Goal: Task Accomplishment & Management: Manage account settings

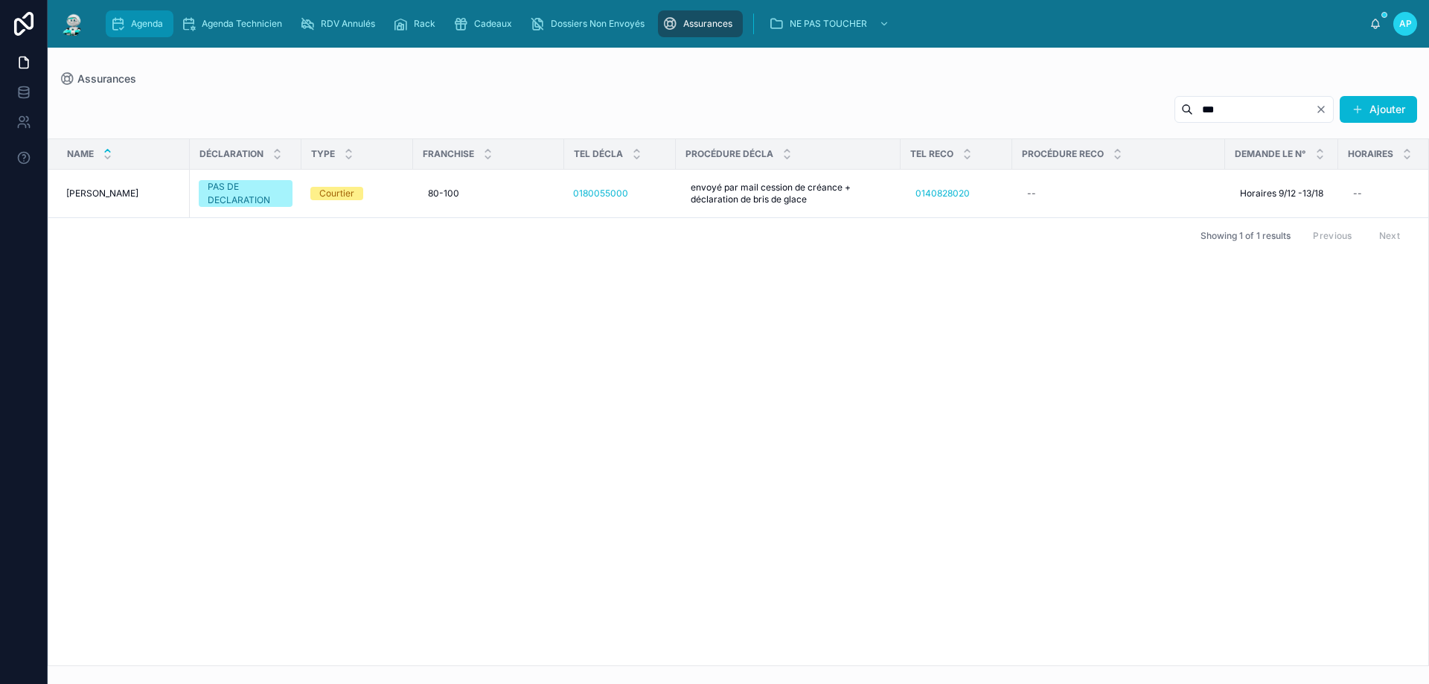
click at [129, 31] on div "Agenda" at bounding box center [139, 24] width 59 height 24
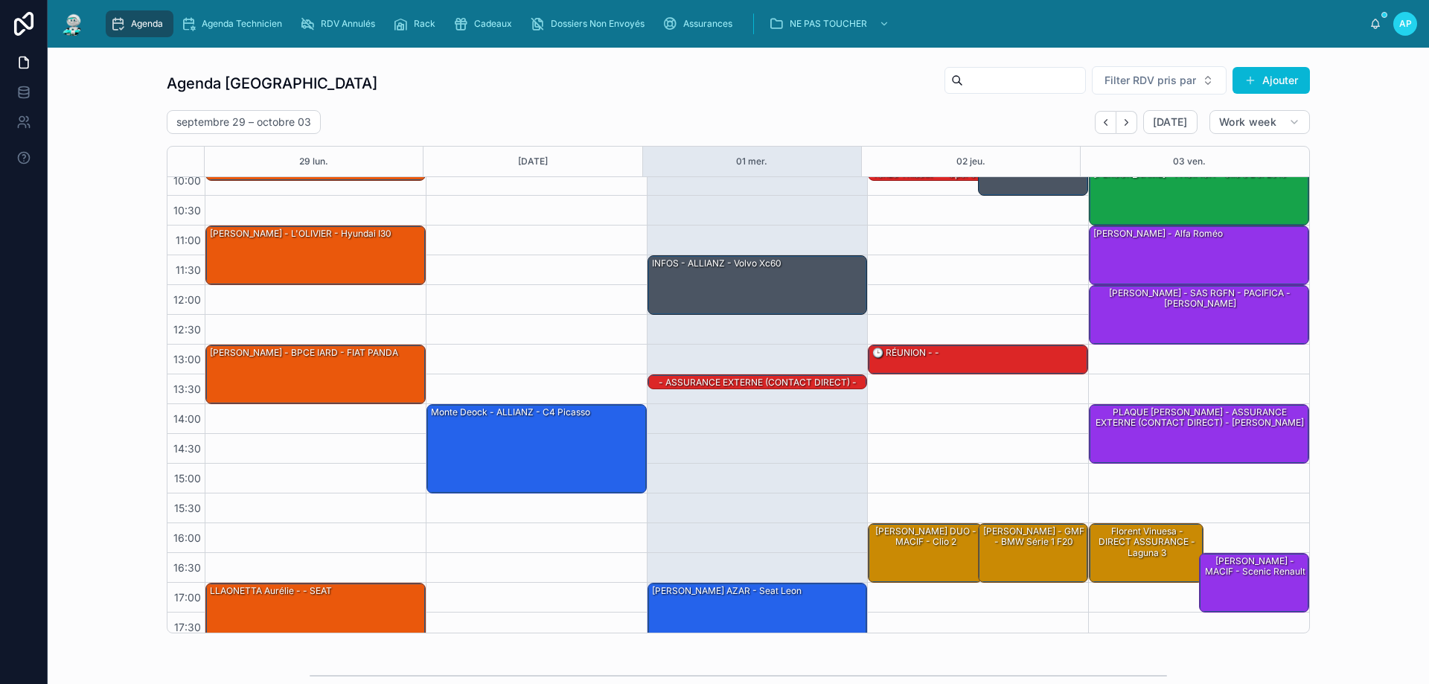
scroll to position [80, 0]
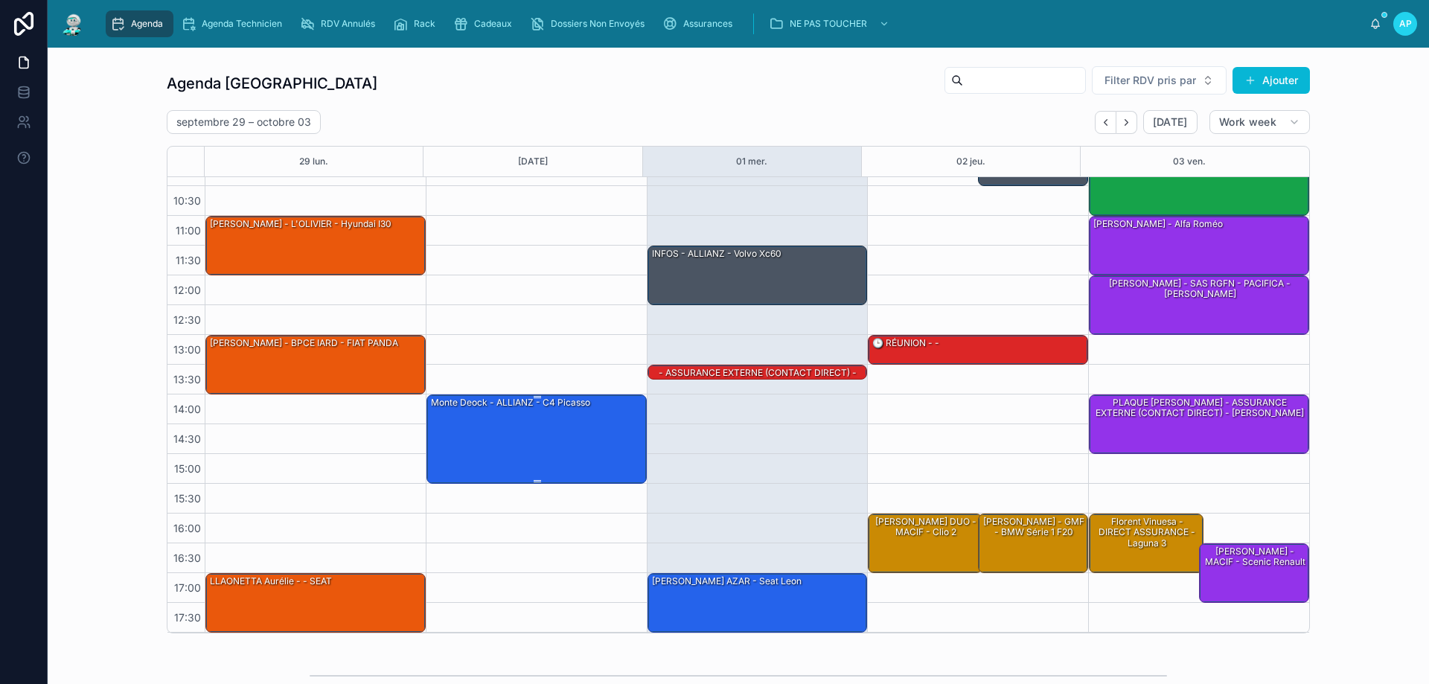
click at [557, 418] on div "monte deock - ALLIANZ - c4 picasso" at bounding box center [537, 438] width 216 height 86
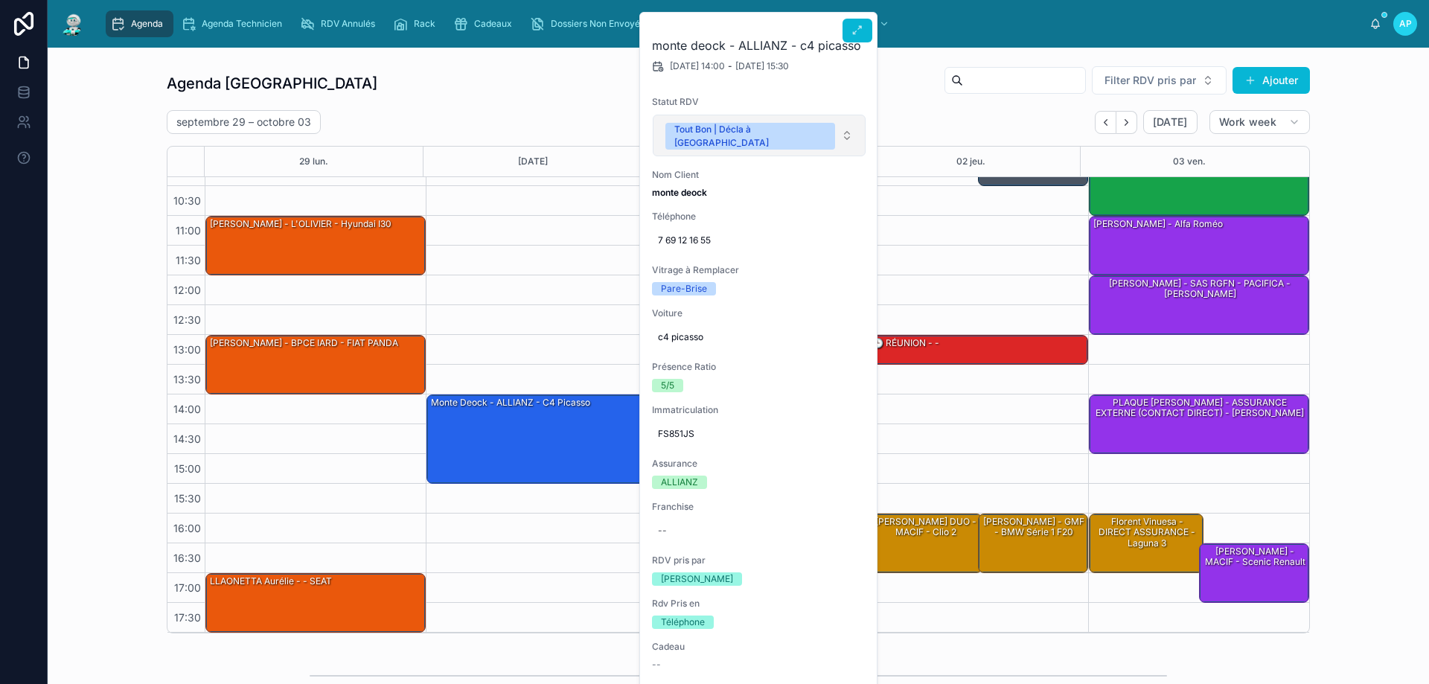
click at [806, 115] on button "Tout Bon | Décla à [GEOGRAPHIC_DATA]" at bounding box center [759, 136] width 213 height 42
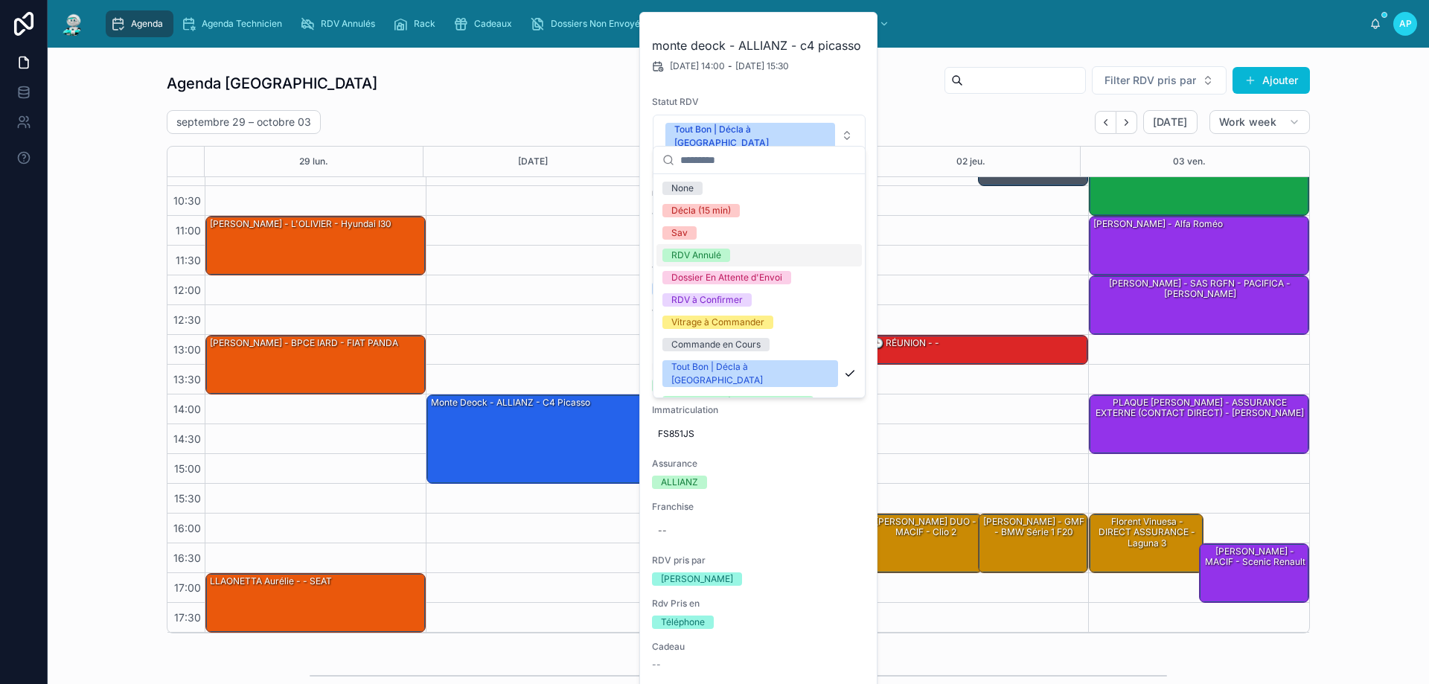
click at [738, 249] on div "RDV Annulé" at bounding box center [758, 255] width 205 height 22
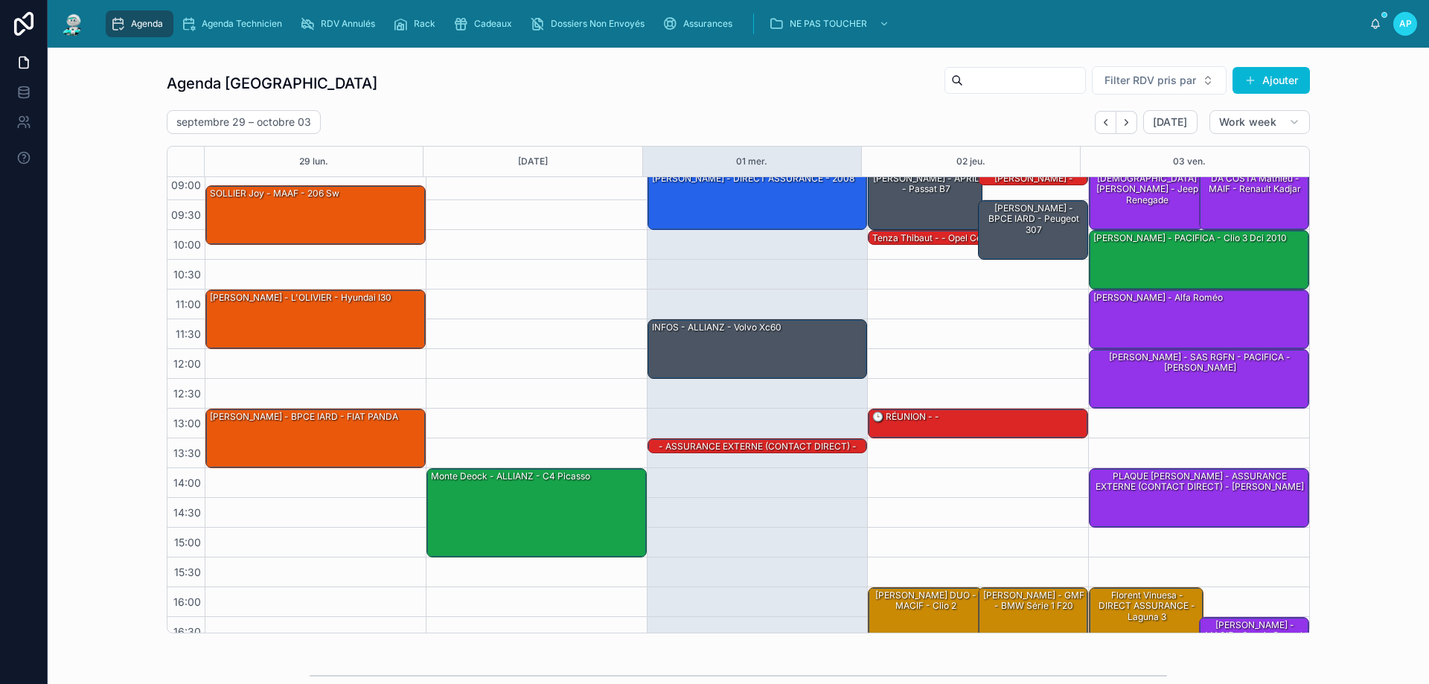
scroll to position [0, 0]
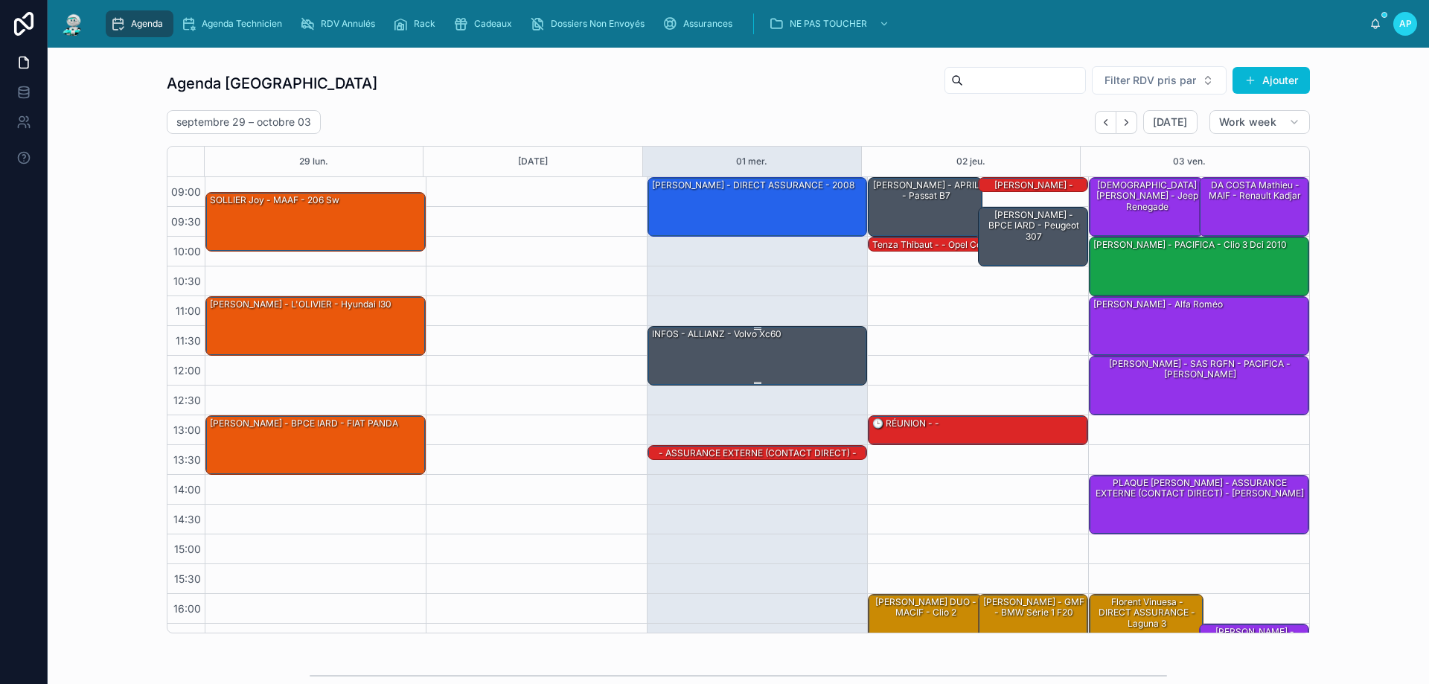
click at [671, 349] on div "INFOS - ALLIANZ - Volvo xc60" at bounding box center [758, 355] width 216 height 57
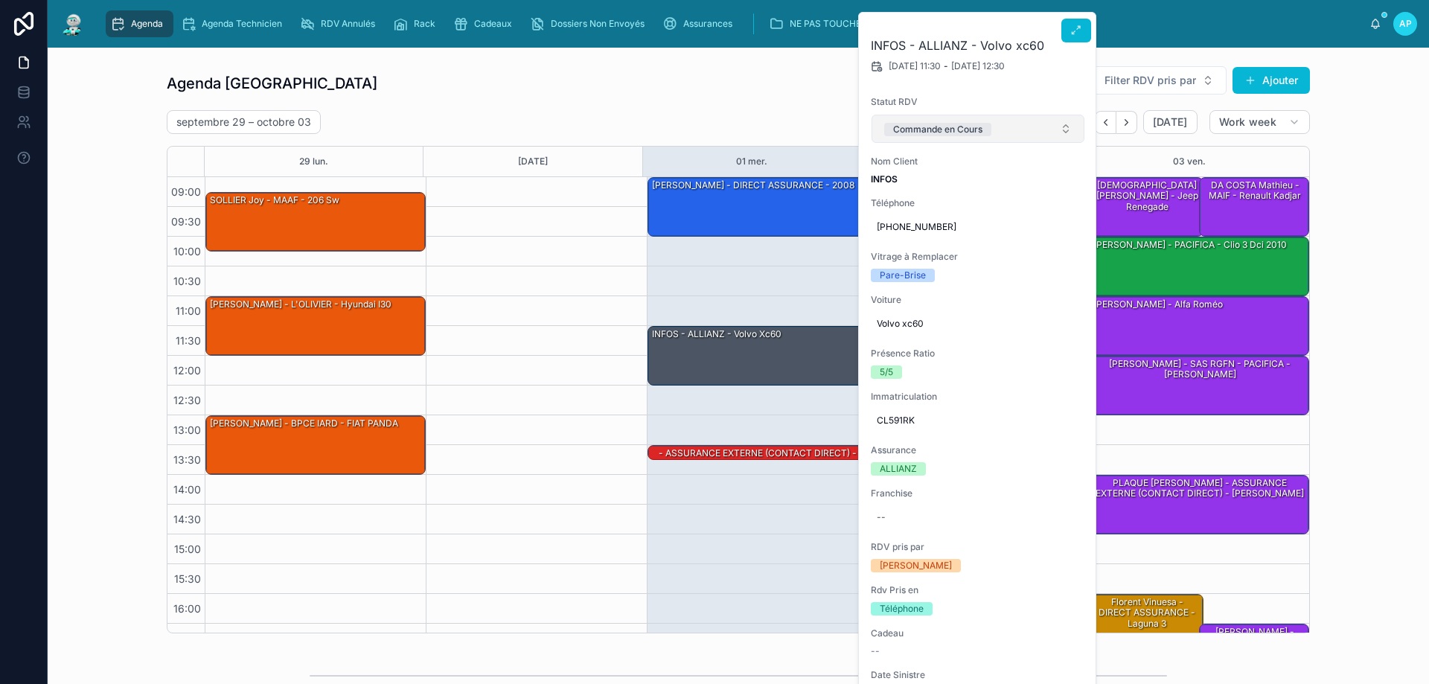
click at [912, 129] on div "Commande en Cours" at bounding box center [937, 129] width 89 height 13
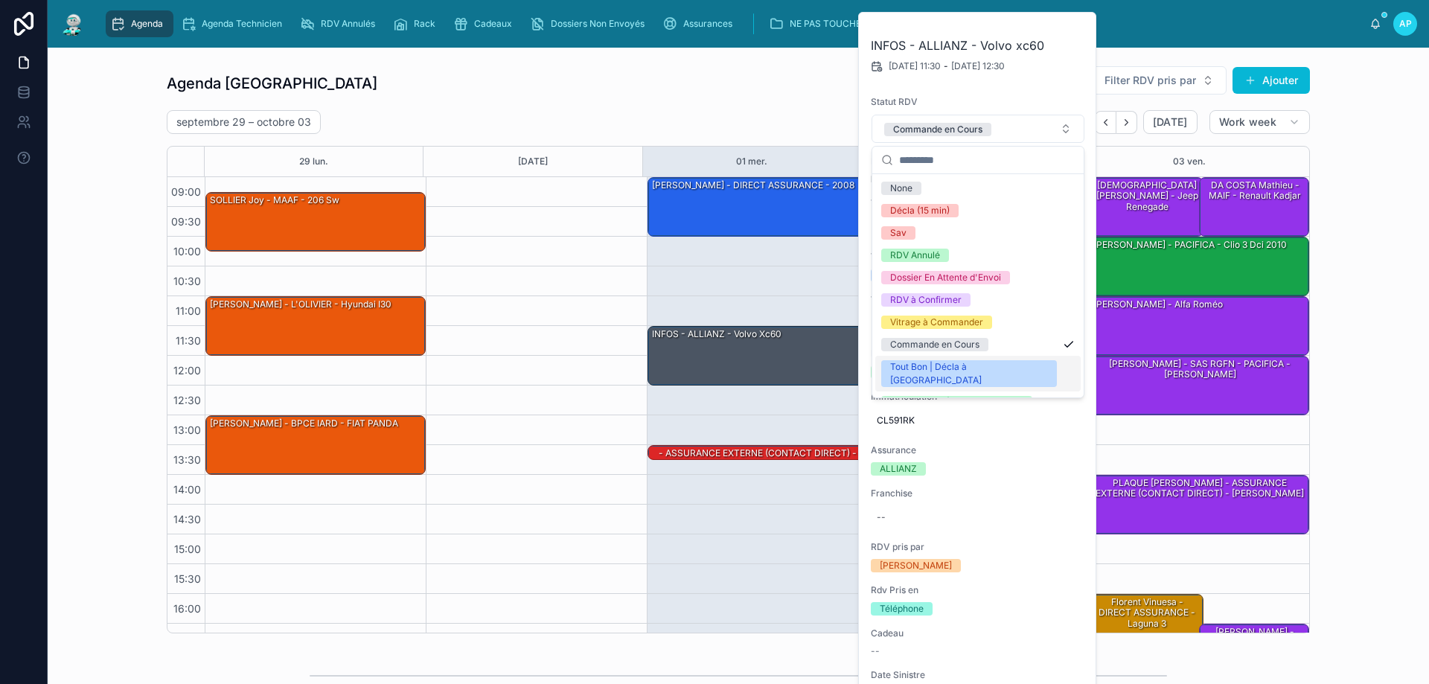
click at [935, 362] on div "Tout Bon | Décla à [GEOGRAPHIC_DATA]" at bounding box center [969, 373] width 158 height 27
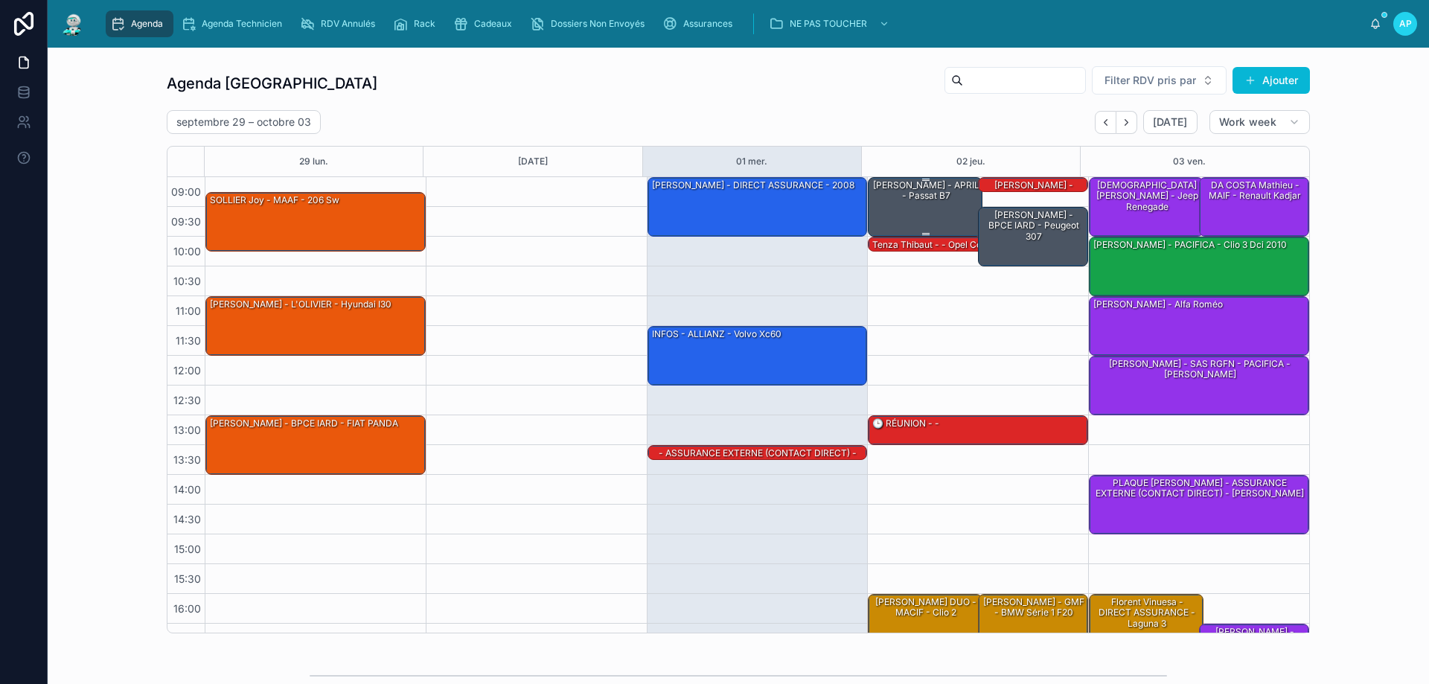
click at [909, 196] on div "[PERSON_NAME] - APRIL - passat B7" at bounding box center [926, 191] width 110 height 25
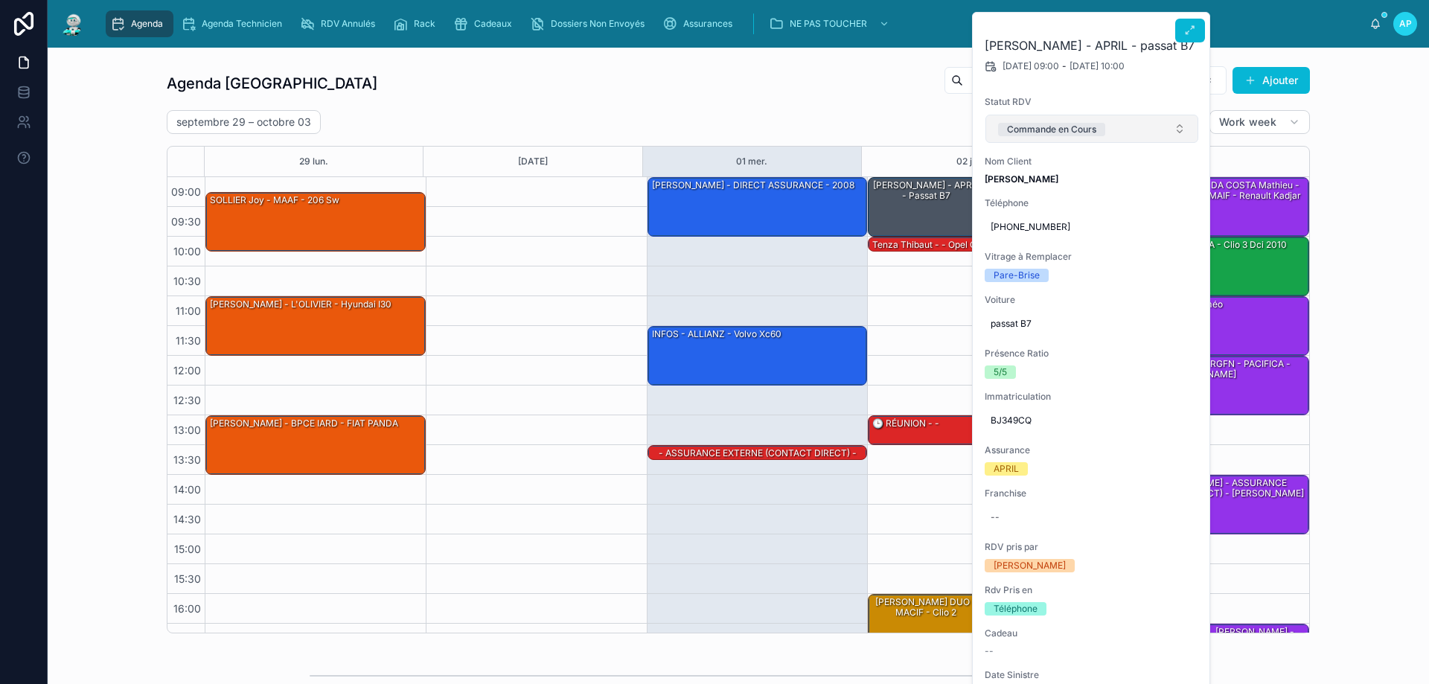
click at [1037, 141] on button "Commande en Cours" at bounding box center [1091, 129] width 213 height 28
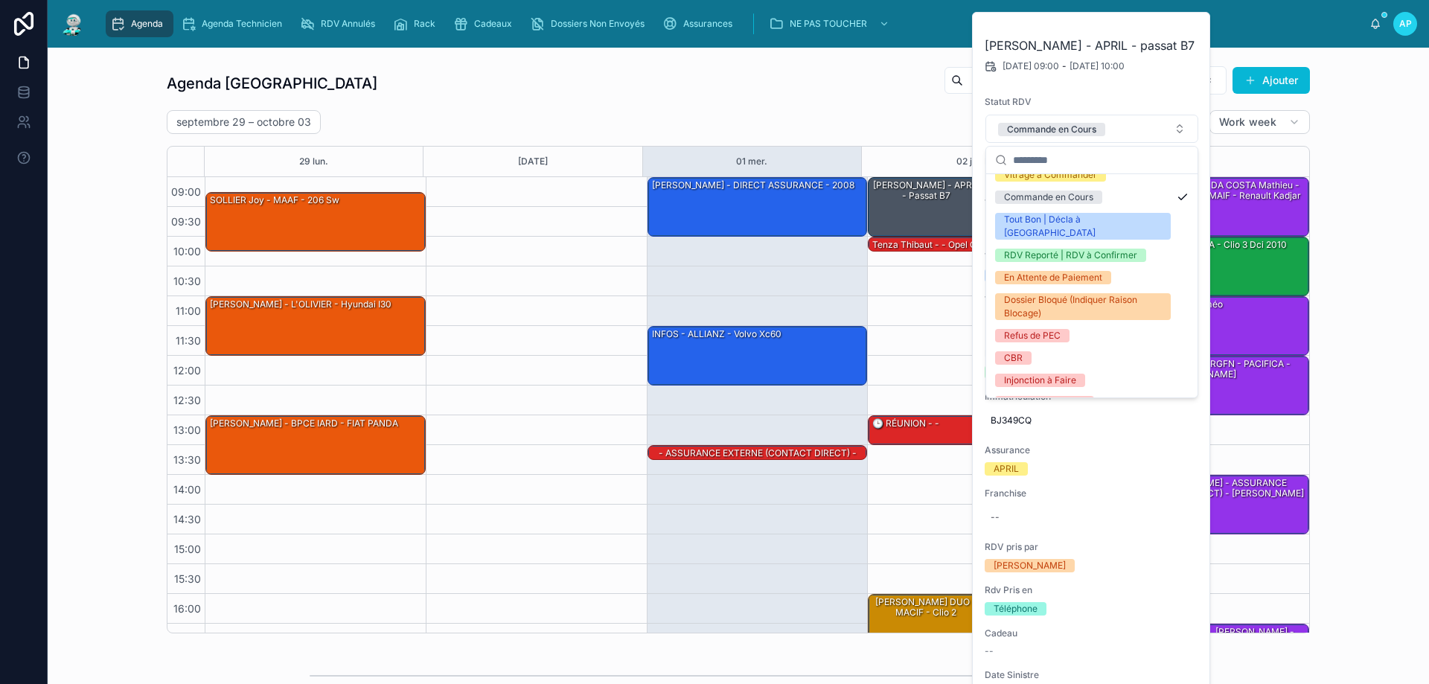
scroll to position [149, 0]
click at [1058, 214] on div "Tout Bon | Décla à [GEOGRAPHIC_DATA]" at bounding box center [1083, 224] width 158 height 27
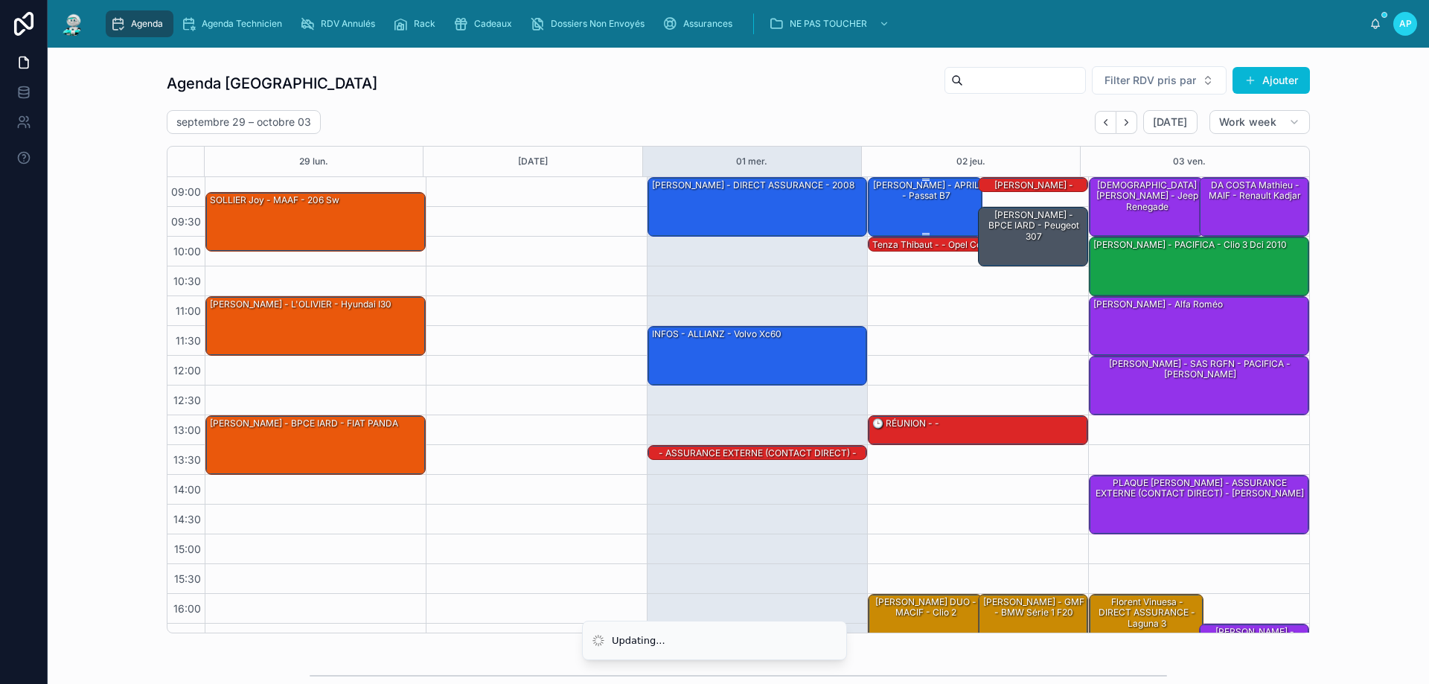
click at [950, 189] on div "[PERSON_NAME] - APRIL - passat B7" at bounding box center [926, 191] width 110 height 25
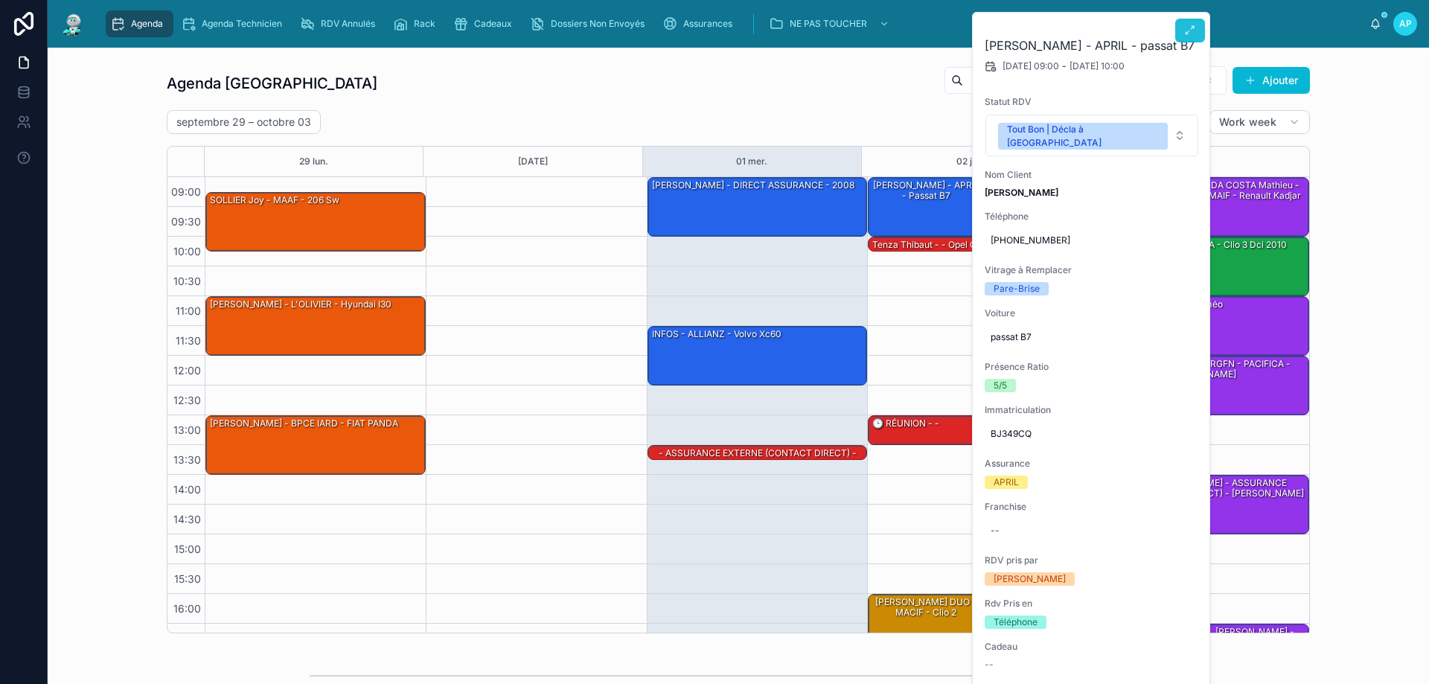
click at [1181, 21] on button at bounding box center [1190, 31] width 30 height 24
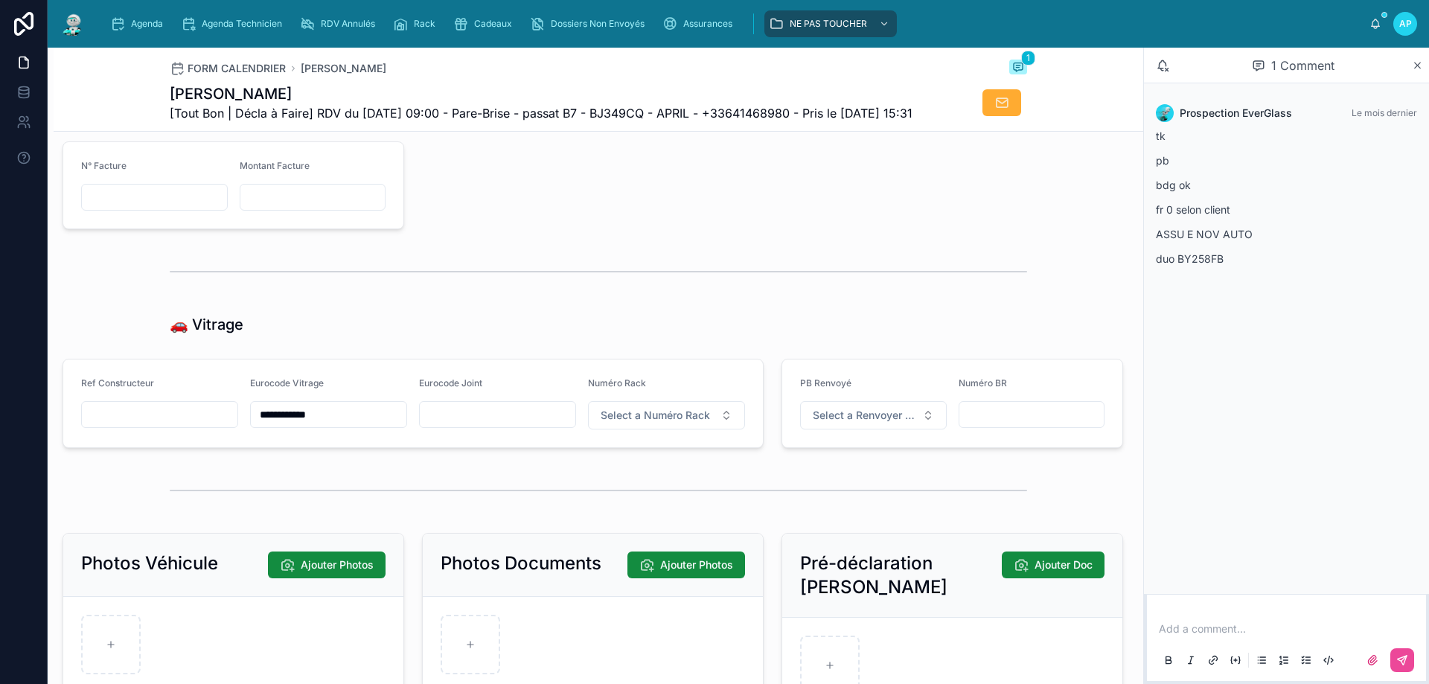
scroll to position [1861, 0]
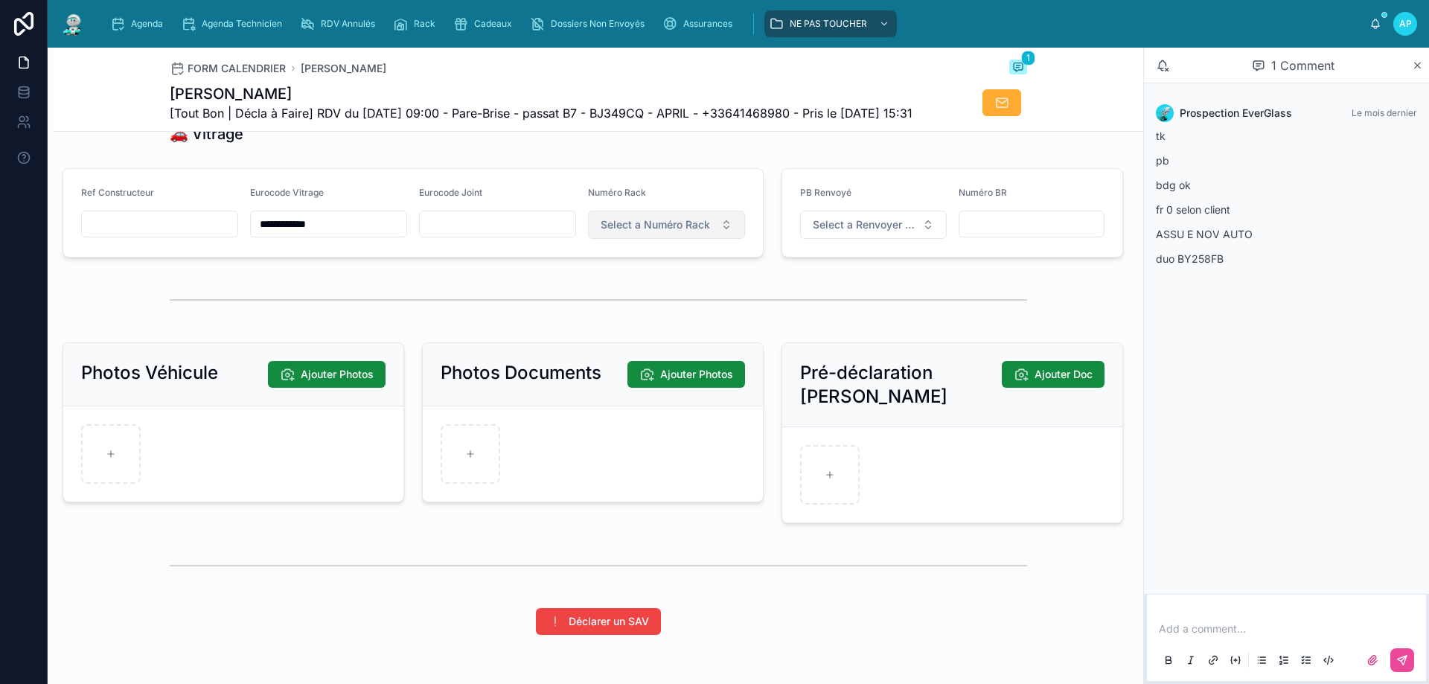
click at [682, 239] on button "Select a Numéro Rack" at bounding box center [666, 225] width 157 height 28
type input "**"
click at [624, 307] on div "50" at bounding box center [660, 312] width 179 height 21
click at [147, 8] on div "Agenda Agenda Technicien RDV Annulés Rack Cadeaux Dossiers Non Envoyés Assuranc…" at bounding box center [733, 23] width 1271 height 33
click at [146, 15] on div "Agenda" at bounding box center [139, 24] width 59 height 24
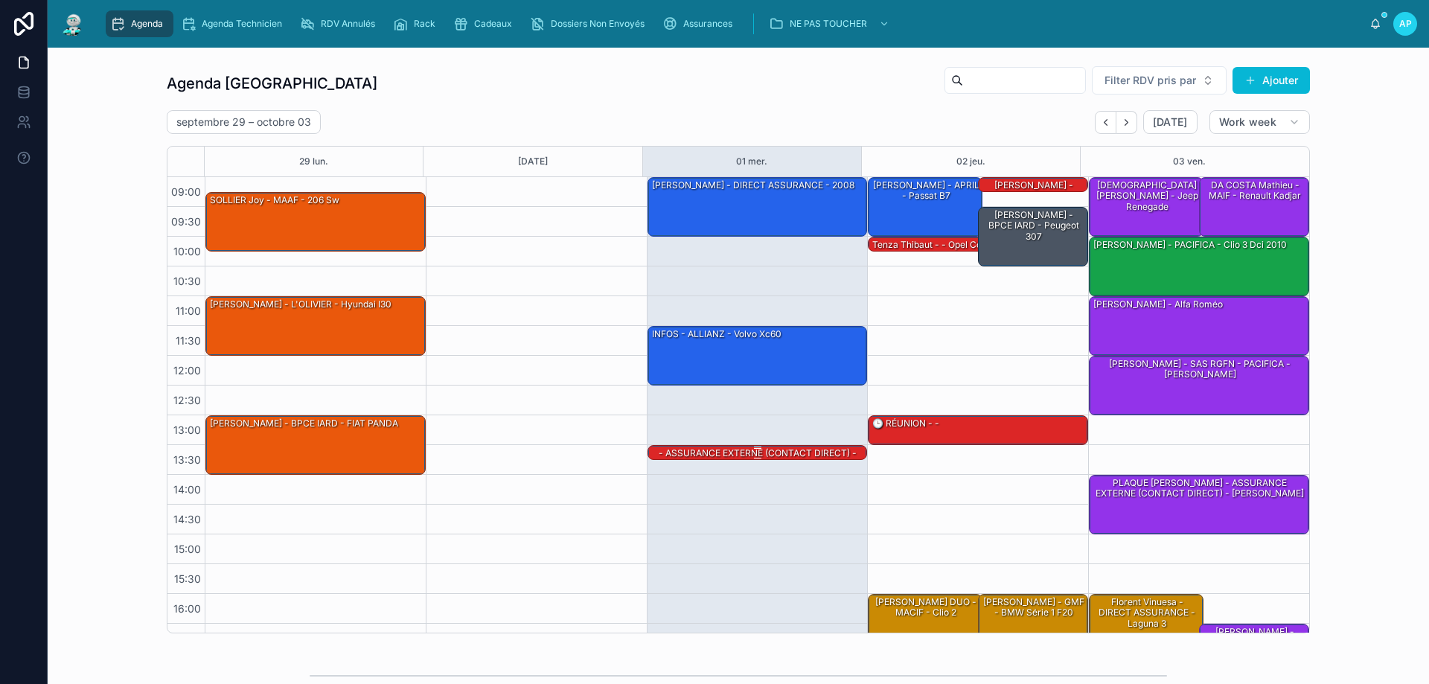
click at [781, 452] on div "- ASSURANCE EXTERNE (CONTACT DIRECT) - Bmw" at bounding box center [758, 459] width 216 height 25
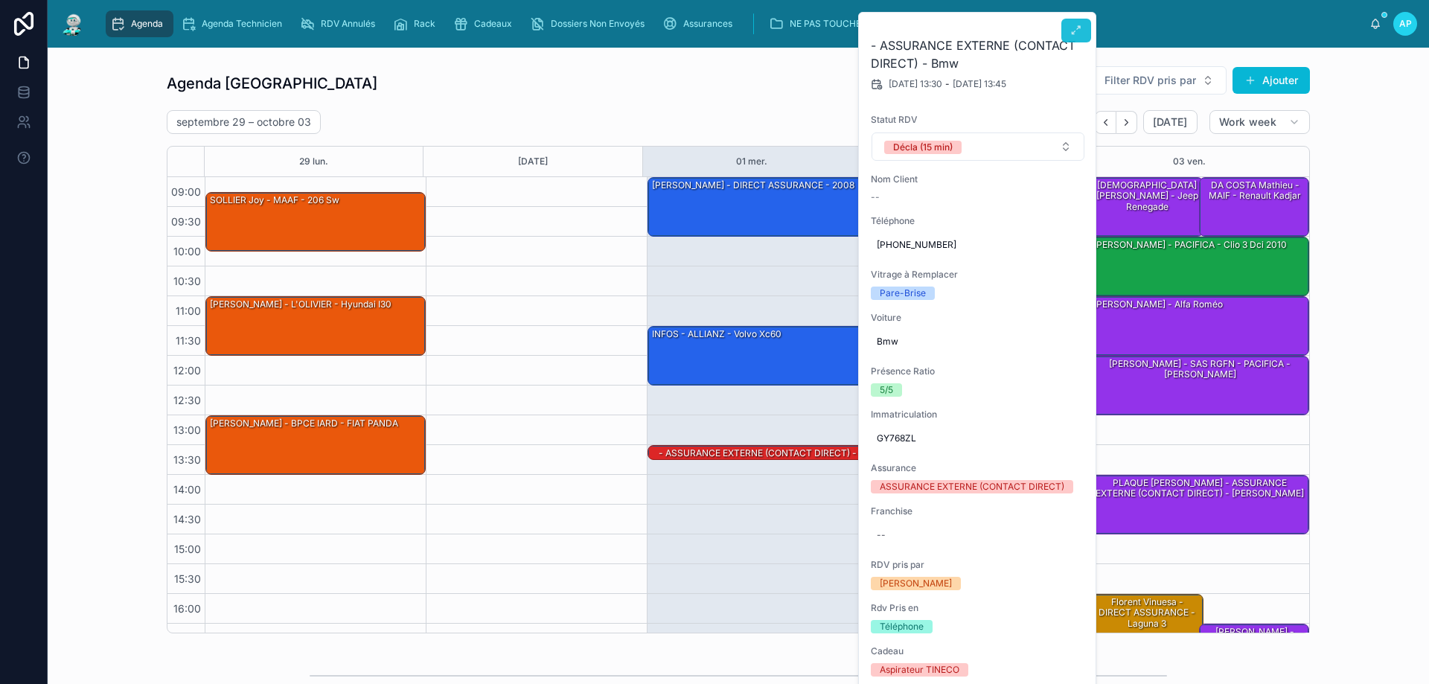
click at [1078, 27] on icon at bounding box center [1076, 31] width 12 height 12
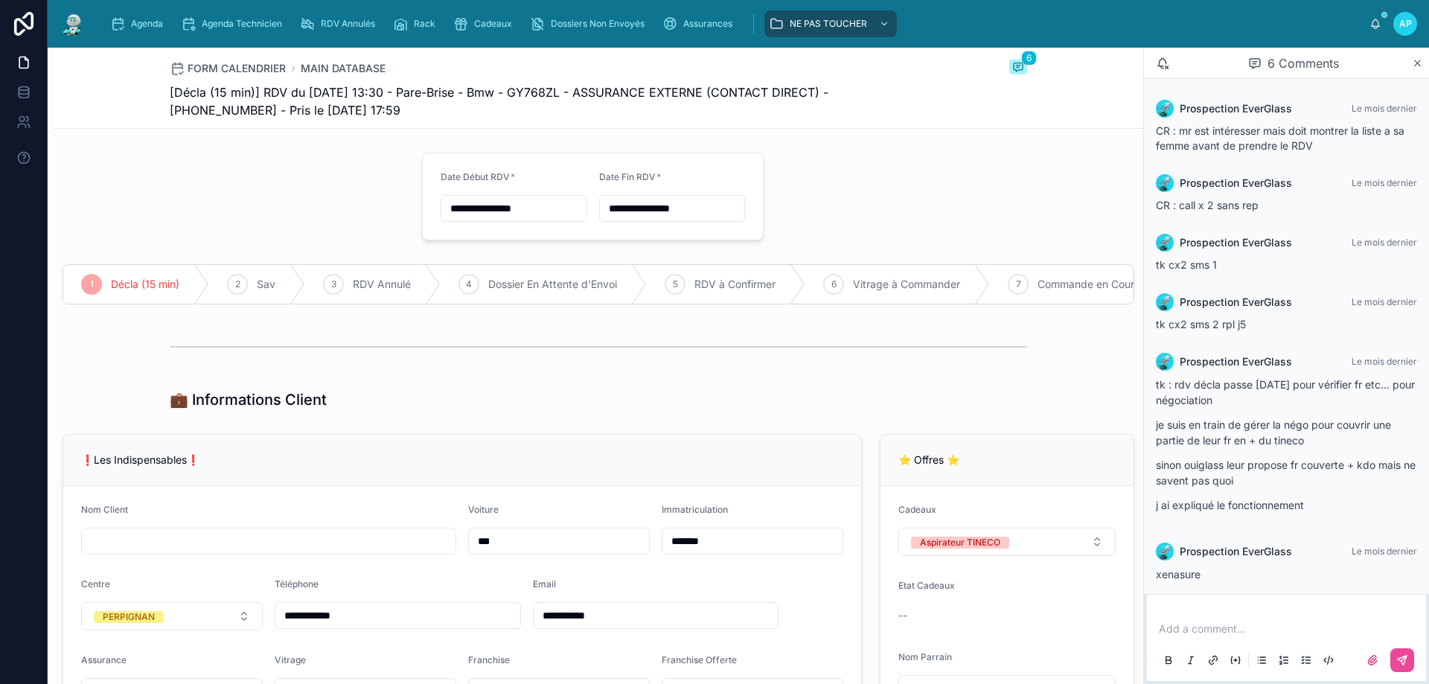
scroll to position [67, 0]
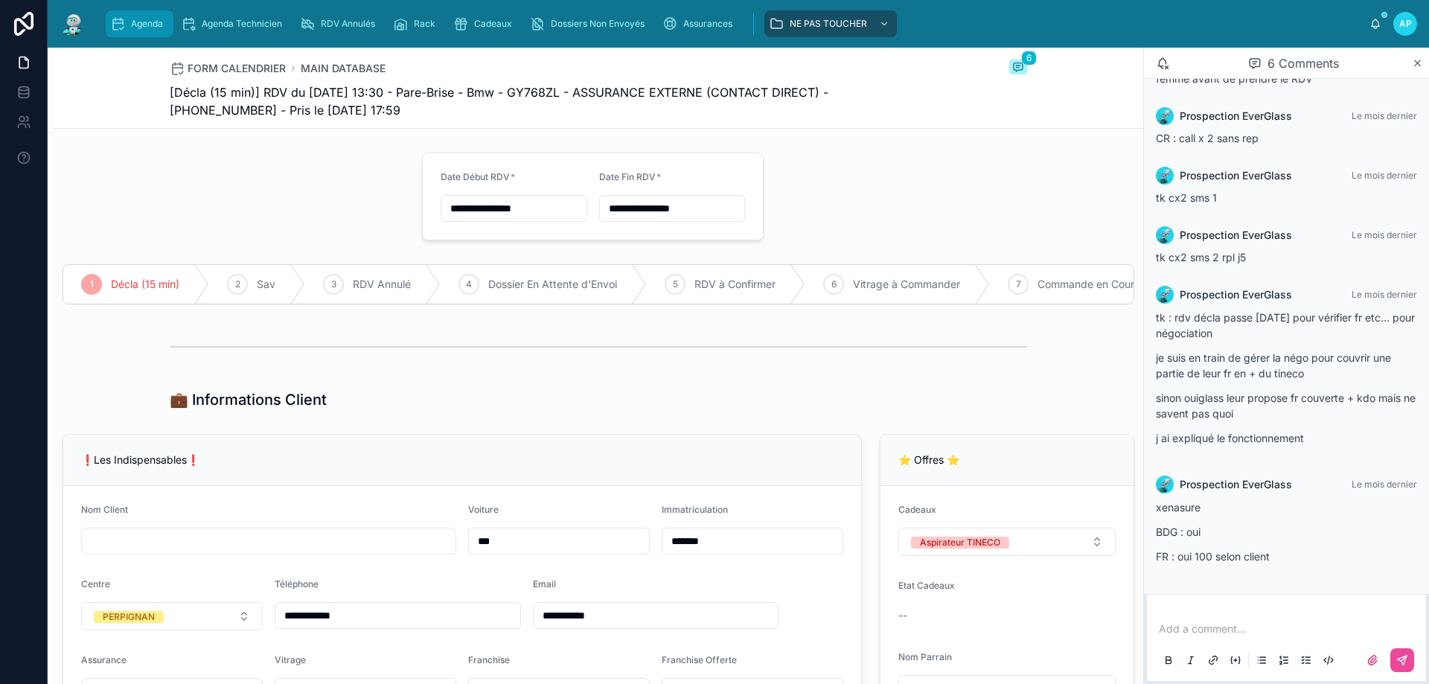
click at [118, 13] on div "Agenda" at bounding box center [139, 24] width 59 height 24
